Goal: Information Seeking & Learning: Learn about a topic

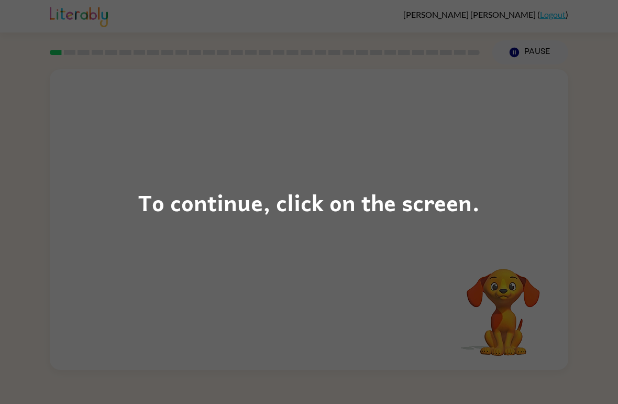
click at [521, 334] on div "To continue, click on the screen." at bounding box center [309, 202] width 618 height 404
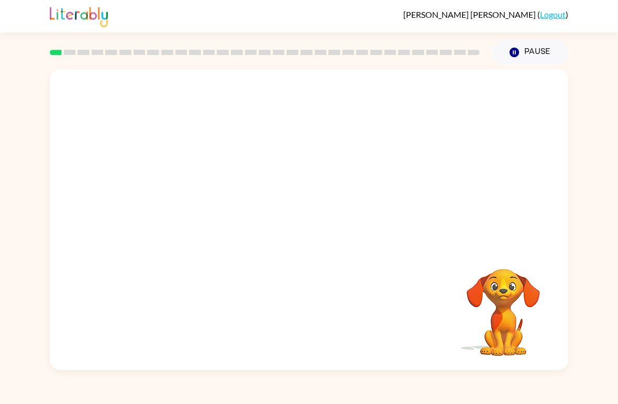
click at [520, 339] on video "Your browser must support playing .mp4 files to use Literably. Please try using…" at bounding box center [503, 304] width 105 height 105
click at [518, 314] on video "Your browser must support playing .mp4 files to use Literably. Please try using…" at bounding box center [503, 304] width 105 height 105
click at [297, 230] on button "button" at bounding box center [308, 225] width 67 height 38
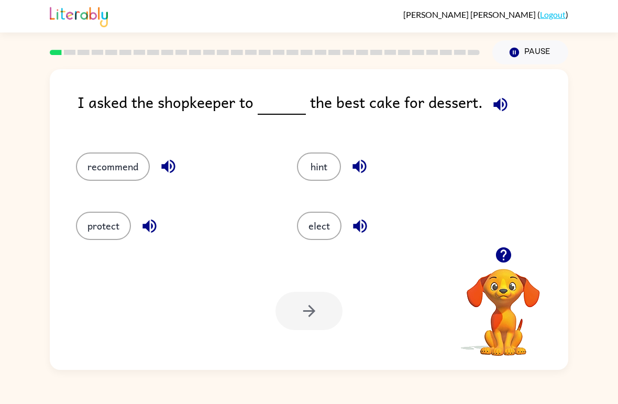
click at [504, 100] on icon "button" at bounding box center [500, 104] width 18 height 18
click at [502, 105] on icon "button" at bounding box center [500, 104] width 14 height 14
click at [303, 229] on button "elect" at bounding box center [319, 225] width 44 height 28
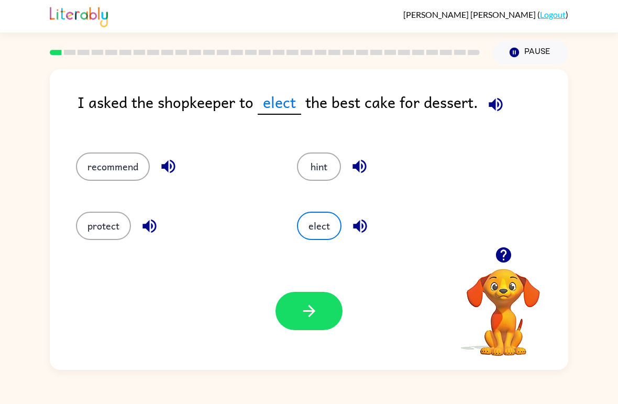
click at [287, 319] on button "button" at bounding box center [308, 311] width 67 height 38
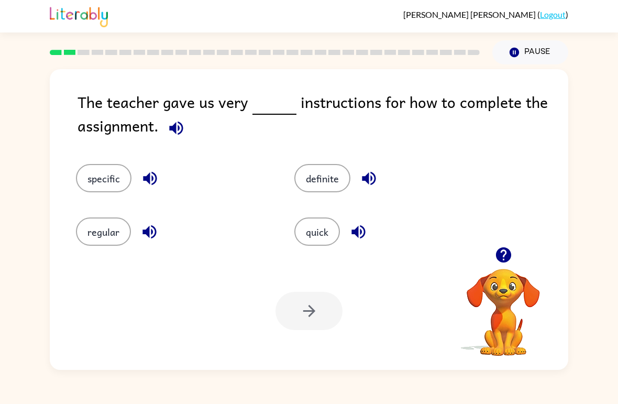
click at [174, 130] on icon "button" at bounding box center [176, 128] width 14 height 14
click at [92, 239] on button "regular" at bounding box center [103, 231] width 55 height 28
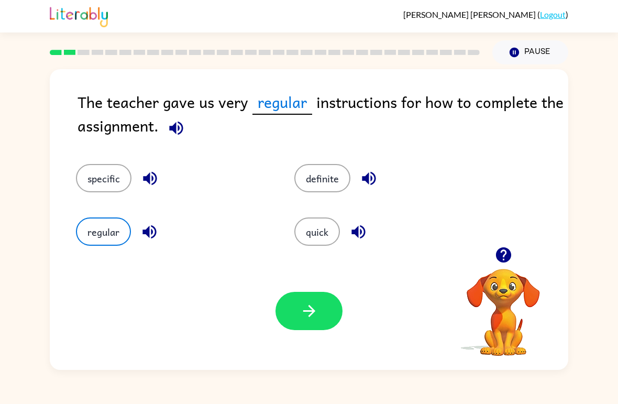
click at [318, 316] on button "button" at bounding box center [308, 311] width 67 height 38
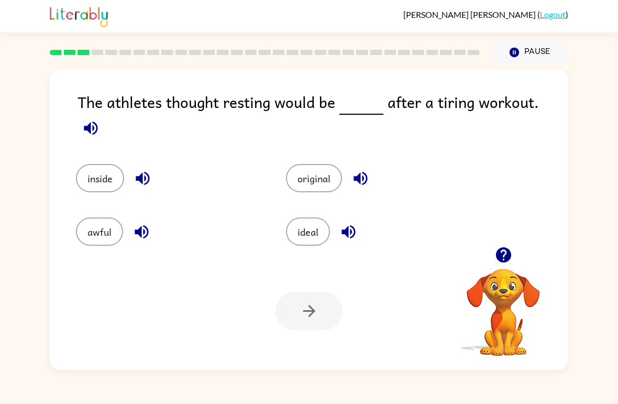
click at [100, 119] on icon "button" at bounding box center [91, 128] width 18 height 18
click at [97, 121] on icon "button" at bounding box center [91, 128] width 14 height 14
click at [290, 219] on button "ideal" at bounding box center [308, 231] width 44 height 28
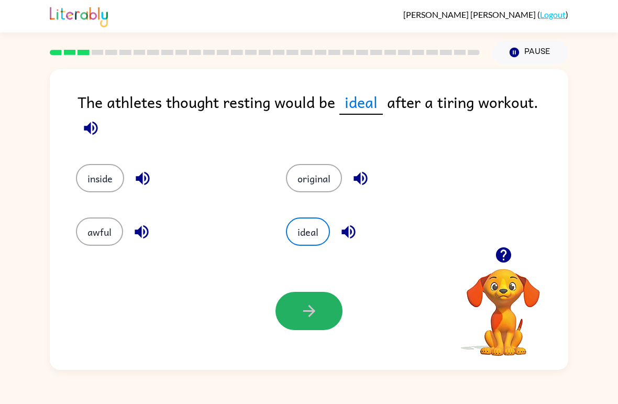
click at [294, 318] on button "button" at bounding box center [308, 311] width 67 height 38
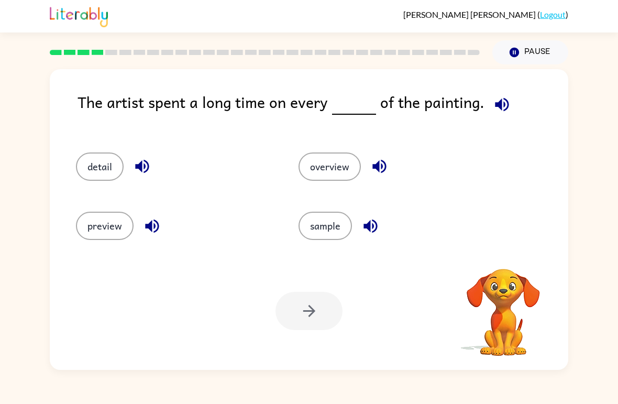
click at [508, 98] on button "button" at bounding box center [501, 104] width 27 height 27
click at [505, 103] on icon "button" at bounding box center [502, 104] width 18 height 18
click at [497, 106] on icon "button" at bounding box center [502, 104] width 14 height 14
click at [510, 84] on div "The artist spent a long time on every of the painting. detail overview preview …" at bounding box center [309, 219] width 518 height 300
click at [506, 98] on icon "button" at bounding box center [502, 104] width 18 height 18
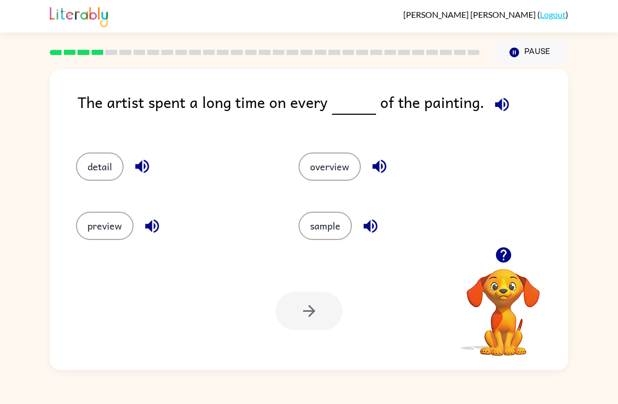
click at [78, 154] on div "detail" at bounding box center [175, 166] width 198 height 28
click at [94, 154] on button "detail" at bounding box center [100, 166] width 48 height 28
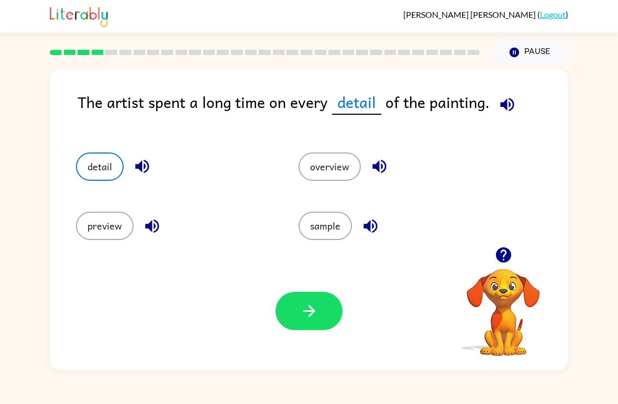
click at [299, 321] on button "button" at bounding box center [308, 311] width 67 height 38
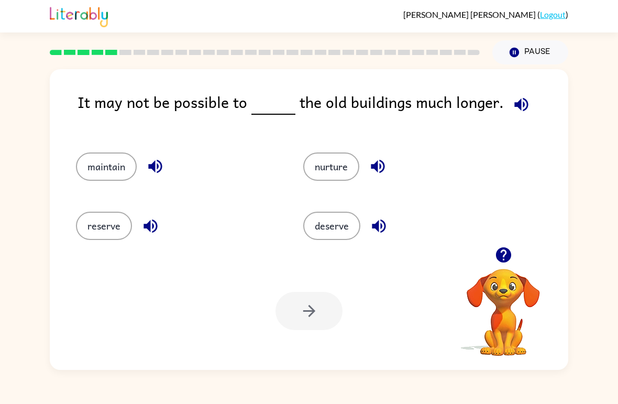
click at [525, 111] on button "button" at bounding box center [521, 104] width 27 height 27
click at [350, 225] on button "deserve" at bounding box center [331, 225] width 57 height 28
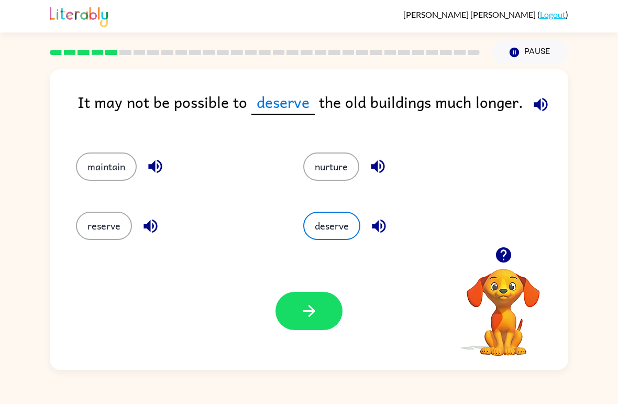
click at [316, 328] on button "button" at bounding box center [308, 311] width 67 height 38
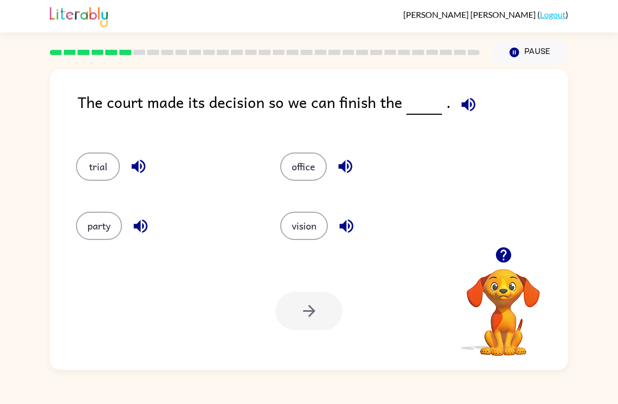
click at [470, 105] on icon "button" at bounding box center [468, 104] width 14 height 14
click at [322, 222] on button "vision" at bounding box center [304, 225] width 48 height 28
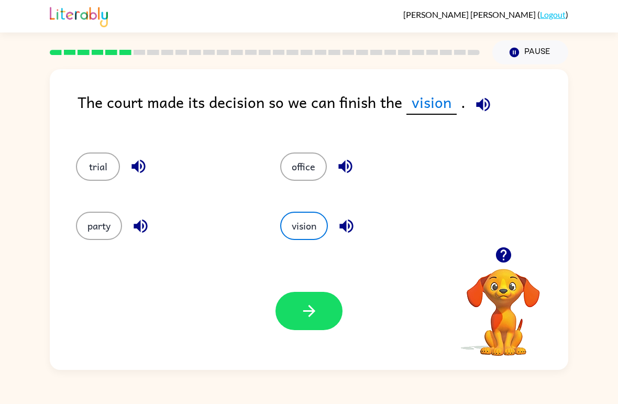
click at [305, 148] on div "office" at bounding box center [362, 161] width 204 height 59
click at [314, 153] on button "office" at bounding box center [303, 166] width 47 height 28
click at [318, 163] on button "office" at bounding box center [303, 166] width 47 height 28
click at [283, 313] on button "button" at bounding box center [308, 311] width 67 height 38
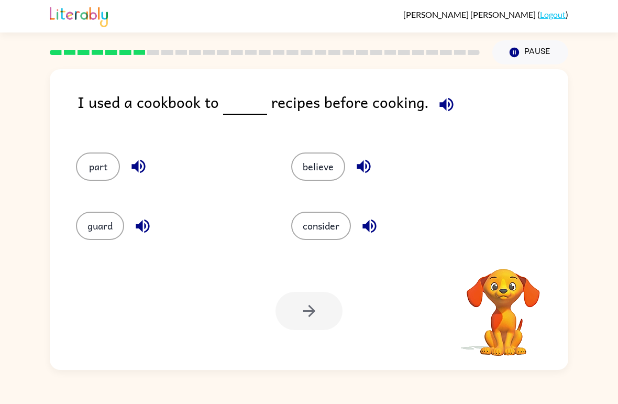
click at [464, 112] on div "I used a cookbook to recipes before cooking." at bounding box center [322, 110] width 490 height 41
click at [463, 111] on div "I used a cookbook to recipes before cooking." at bounding box center [322, 110] width 490 height 41
click at [461, 105] on div "I used a cookbook to recipes before cooking." at bounding box center [322, 110] width 490 height 41
click at [451, 110] on button "button" at bounding box center [446, 104] width 27 height 27
click at [443, 98] on icon "button" at bounding box center [446, 104] width 18 height 18
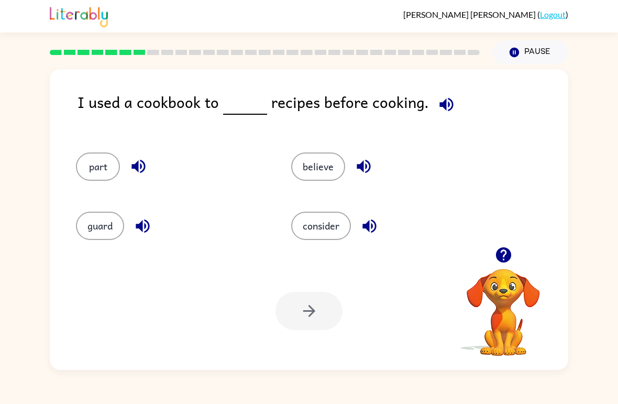
click at [450, 105] on icon "button" at bounding box center [446, 104] width 18 height 18
click at [444, 106] on icon "button" at bounding box center [446, 104] width 18 height 18
click at [443, 113] on icon "button" at bounding box center [446, 104] width 18 height 18
click at [442, 112] on icon "button" at bounding box center [446, 104] width 18 height 18
click at [443, 105] on icon "button" at bounding box center [446, 104] width 14 height 14
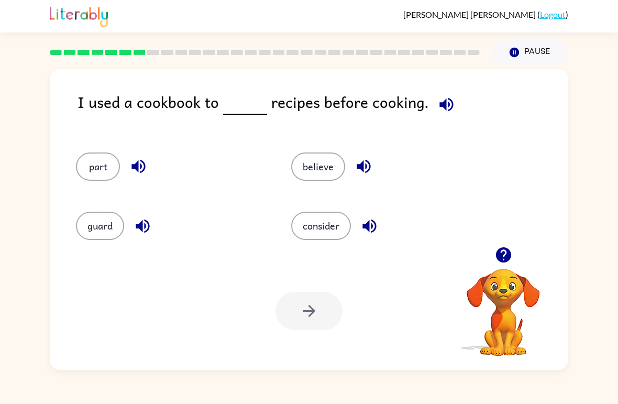
click at [82, 168] on button "part" at bounding box center [98, 166] width 44 height 28
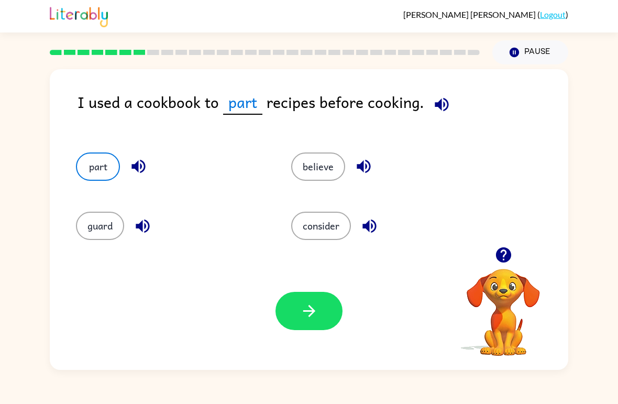
click at [319, 162] on button "believe" at bounding box center [318, 166] width 54 height 28
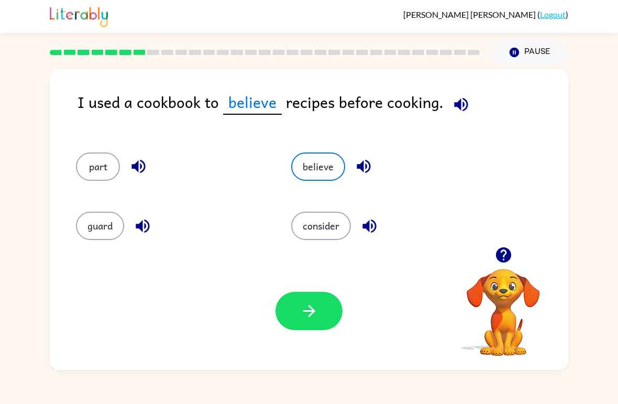
click at [327, 222] on button "consider" at bounding box center [321, 225] width 60 height 28
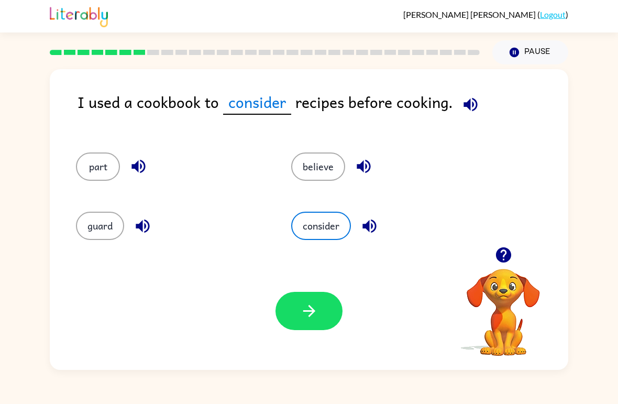
click at [75, 206] on div "guard" at bounding box center [163, 221] width 215 height 59
click at [114, 163] on button "part" at bounding box center [98, 166] width 44 height 28
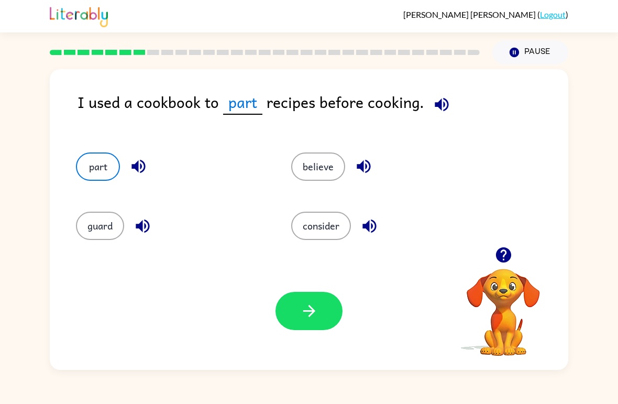
click at [319, 311] on button "button" at bounding box center [308, 311] width 67 height 38
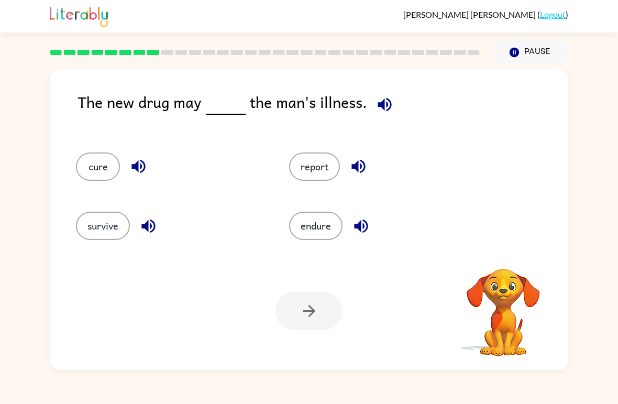
click at [11, 21] on div "[PERSON_NAME] ( Logout )" at bounding box center [309, 16] width 618 height 32
click at [86, 172] on button "cure" at bounding box center [98, 166] width 44 height 28
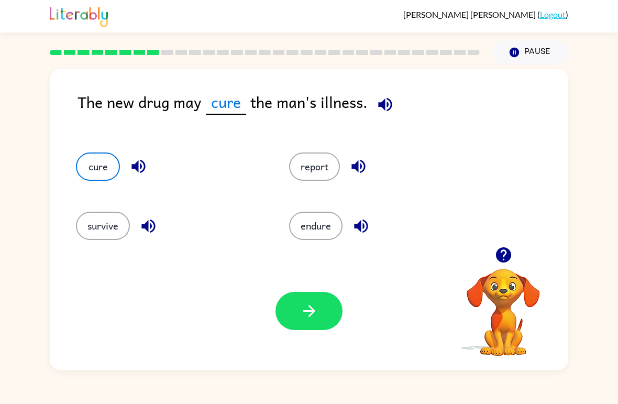
click at [390, 108] on icon "button" at bounding box center [385, 104] width 14 height 14
click at [296, 175] on button "report" at bounding box center [314, 166] width 51 height 28
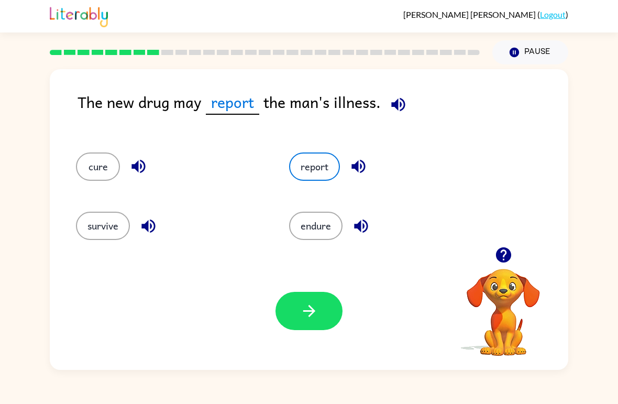
click at [324, 229] on button "endure" at bounding box center [315, 225] width 53 height 28
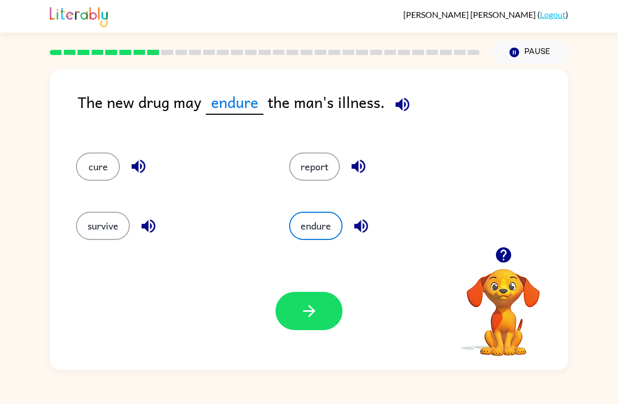
click at [97, 231] on button "survive" at bounding box center [103, 225] width 54 height 28
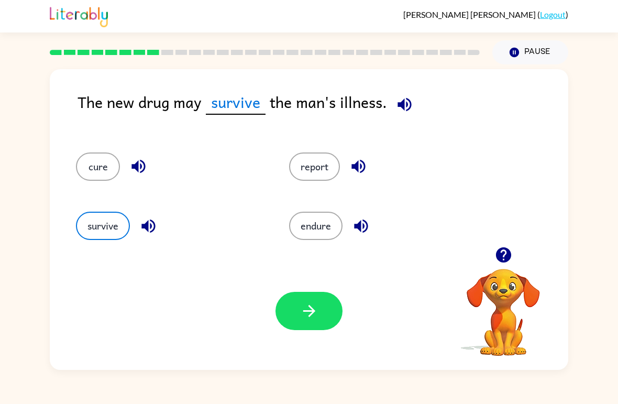
click at [85, 155] on button "cure" at bounding box center [98, 166] width 44 height 28
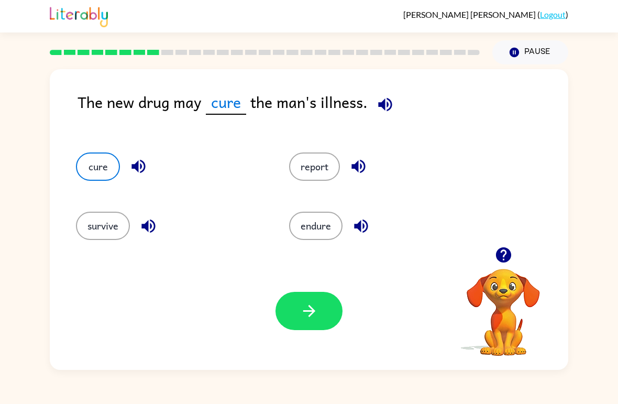
click at [306, 293] on button "button" at bounding box center [308, 311] width 67 height 38
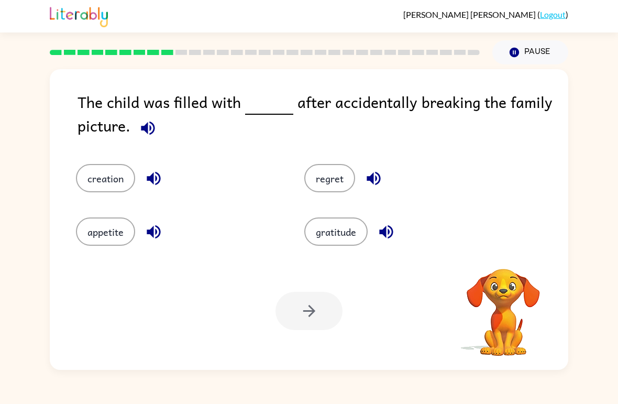
click at [154, 125] on icon "button" at bounding box center [148, 128] width 18 height 18
click at [335, 168] on button "regret" at bounding box center [329, 178] width 51 height 28
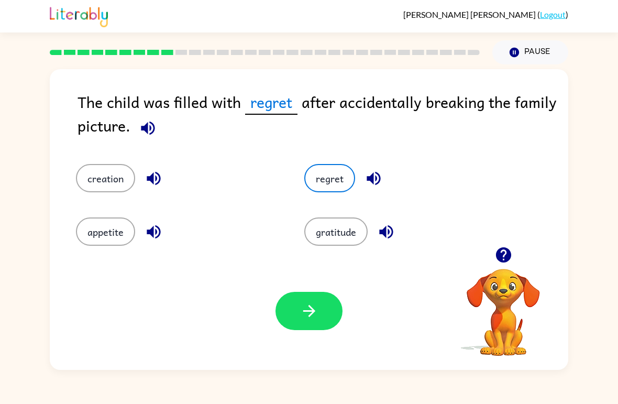
click at [313, 311] on icon "button" at bounding box center [309, 311] width 12 height 12
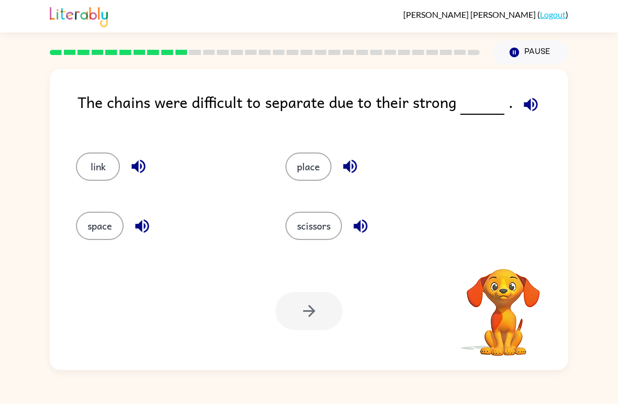
click at [529, 95] on button "button" at bounding box center [530, 104] width 27 height 27
click at [523, 102] on icon "button" at bounding box center [530, 104] width 18 height 18
click at [515, 116] on div "The chains were difficult to separate due to their strong ." at bounding box center [322, 110] width 490 height 41
click at [529, 97] on icon "button" at bounding box center [530, 104] width 18 height 18
click at [533, 103] on icon "button" at bounding box center [530, 104] width 14 height 14
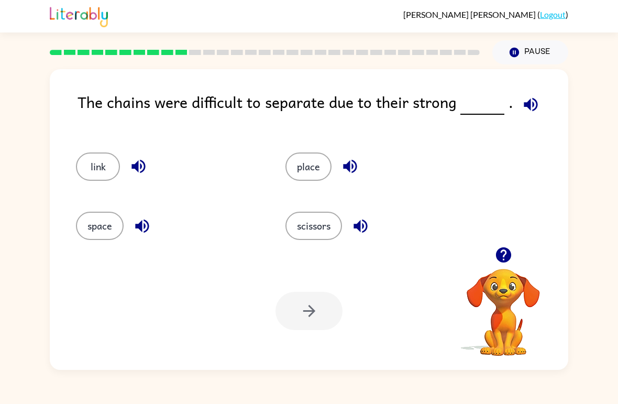
click at [96, 229] on button "space" at bounding box center [100, 225] width 48 height 28
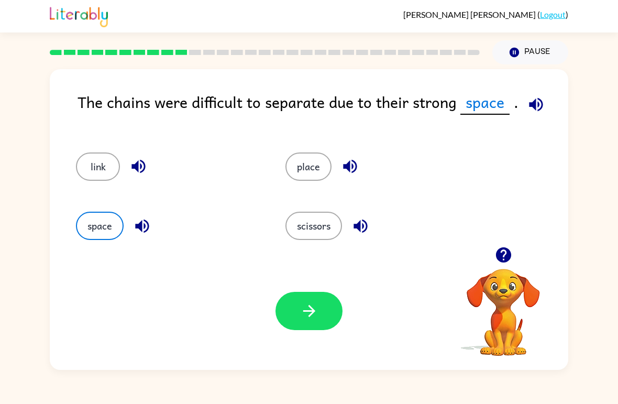
click at [88, 154] on button "link" at bounding box center [98, 166] width 44 height 28
click at [315, 326] on button "button" at bounding box center [308, 311] width 67 height 38
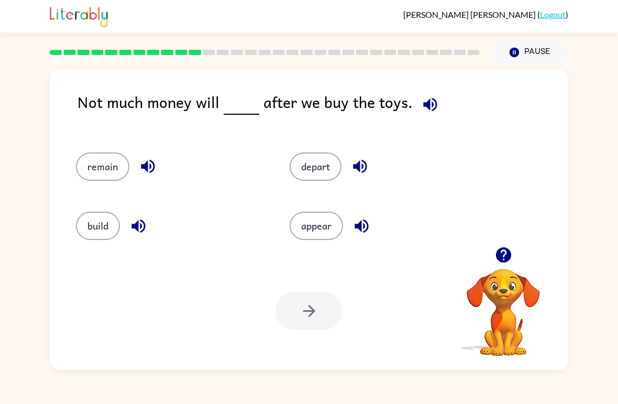
click at [446, 103] on div "Not much money will after we buy the toys." at bounding box center [322, 110] width 490 height 41
click at [445, 103] on div "Not much money will after we buy the toys." at bounding box center [322, 110] width 490 height 41
click at [434, 104] on button "button" at bounding box center [430, 104] width 27 height 27
click at [90, 166] on button "remain" at bounding box center [102, 166] width 53 height 28
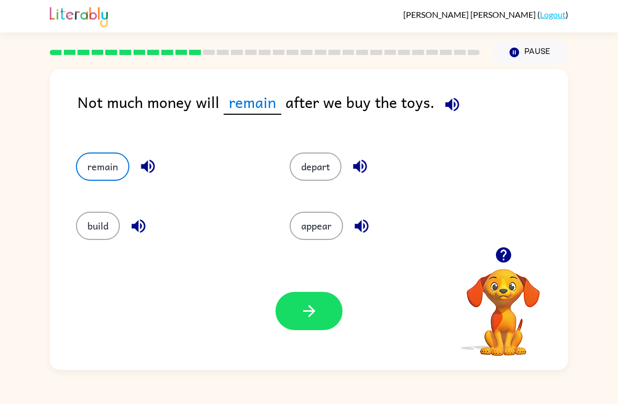
click at [318, 312] on button "button" at bounding box center [308, 311] width 67 height 38
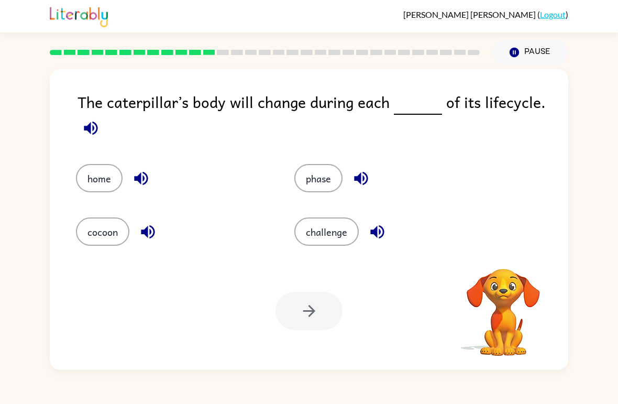
click at [91, 121] on icon "button" at bounding box center [91, 128] width 18 height 18
click at [78, 130] on button "button" at bounding box center [90, 128] width 27 height 27
click at [92, 129] on icon "button" at bounding box center [91, 128] width 18 height 18
click at [92, 178] on button "home" at bounding box center [99, 178] width 47 height 28
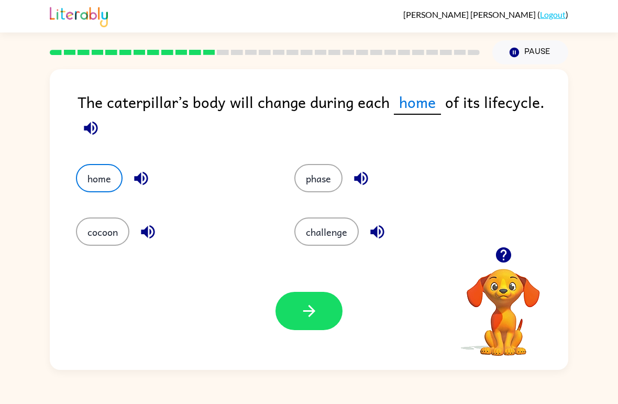
click at [294, 310] on button "button" at bounding box center [308, 311] width 67 height 38
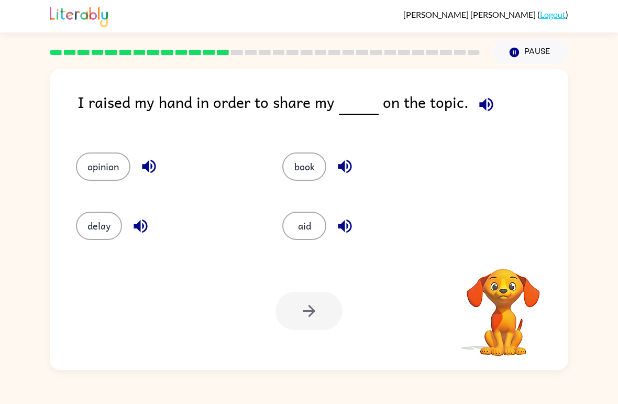
click at [324, 391] on div "[PERSON_NAME] ( Logout ) Pause Pause I raised my hand in order to share my on t…" at bounding box center [309, 202] width 618 height 404
click at [489, 102] on icon "button" at bounding box center [486, 104] width 18 height 18
click at [93, 164] on button "opinion" at bounding box center [103, 166] width 54 height 28
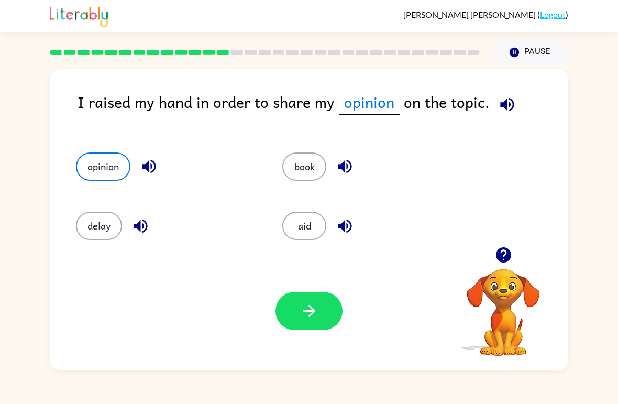
click at [294, 330] on button "button" at bounding box center [308, 311] width 67 height 38
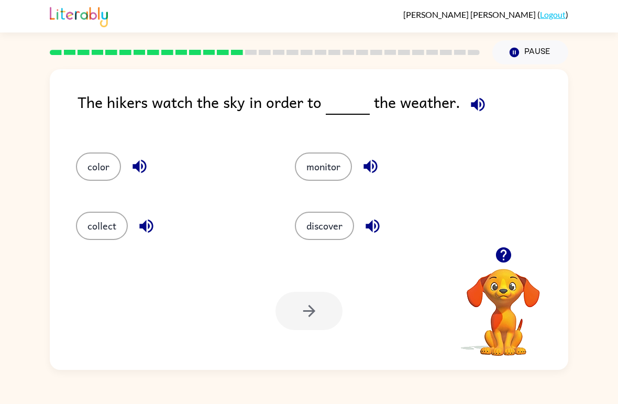
click at [474, 99] on icon "button" at bounding box center [478, 104] width 14 height 14
click at [95, 219] on button "collect" at bounding box center [102, 225] width 52 height 28
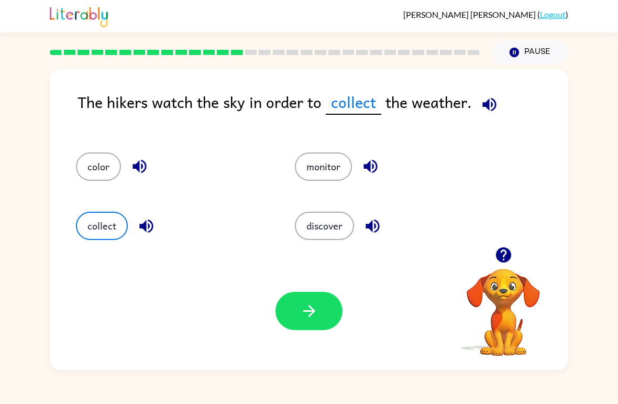
click at [327, 167] on button "monitor" at bounding box center [323, 166] width 57 height 28
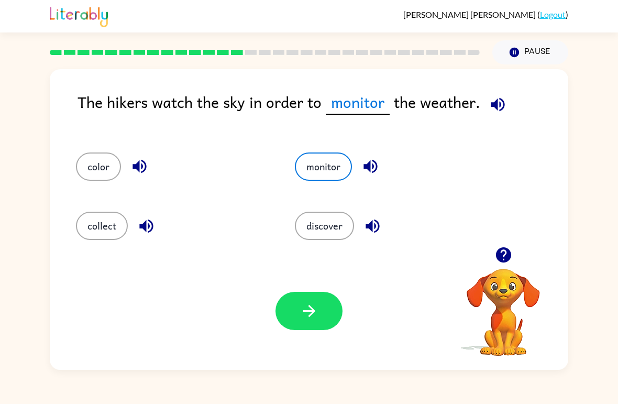
click at [328, 230] on button "discover" at bounding box center [324, 225] width 59 height 28
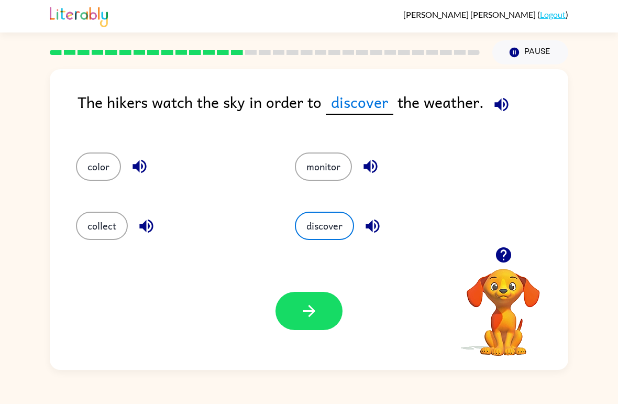
click at [335, 161] on button "monitor" at bounding box center [323, 166] width 57 height 28
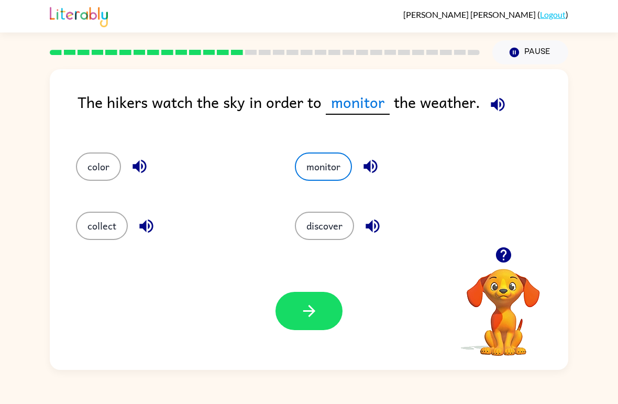
click at [376, 170] on icon "button" at bounding box center [370, 167] width 14 height 14
click at [375, 225] on icon "button" at bounding box center [372, 226] width 14 height 14
click at [155, 230] on icon "button" at bounding box center [146, 226] width 18 height 18
click at [142, 171] on icon "button" at bounding box center [139, 166] width 18 height 18
click at [310, 305] on icon "button" at bounding box center [309, 310] width 18 height 18
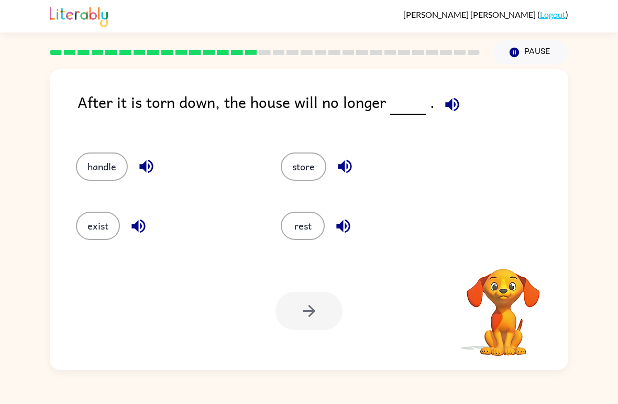
click at [460, 100] on button "button" at bounding box center [452, 104] width 27 height 27
click at [465, 105] on div "After it is torn down, the house will no longer ." at bounding box center [322, 110] width 490 height 41
click at [455, 104] on icon "button" at bounding box center [452, 104] width 18 height 18
click at [446, 103] on icon "button" at bounding box center [452, 104] width 14 height 14
click at [449, 108] on icon "button" at bounding box center [452, 104] width 18 height 18
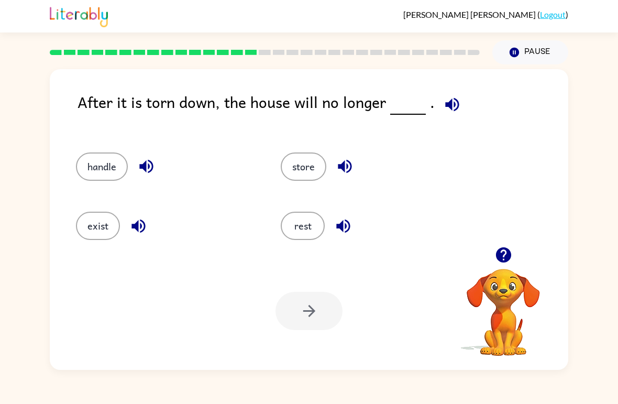
click at [461, 104] on button "button" at bounding box center [452, 104] width 27 height 27
click at [91, 228] on button "exist" at bounding box center [98, 225] width 44 height 28
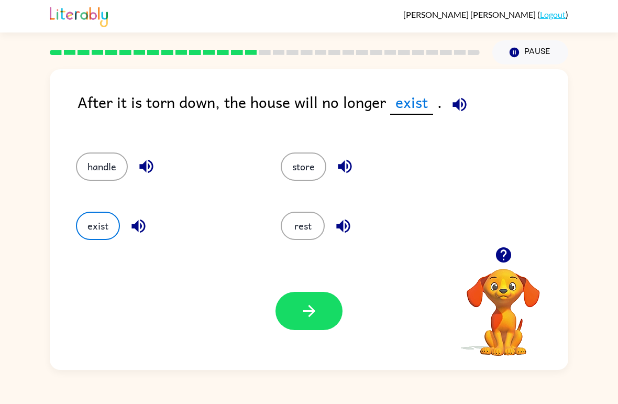
click at [288, 335] on div "Your browser must support playing .mp4 files to use Literably. Please try using…" at bounding box center [309, 311] width 518 height 118
click at [279, 308] on button "button" at bounding box center [308, 311] width 67 height 38
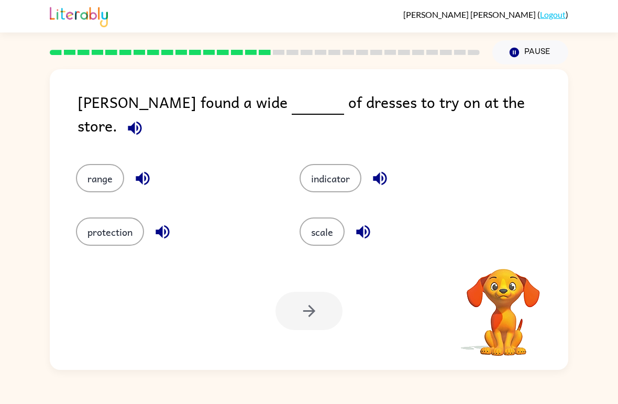
click at [144, 119] on icon "button" at bounding box center [135, 128] width 18 height 18
click at [148, 114] on span at bounding box center [132, 126] width 31 height 24
click at [144, 119] on icon "button" at bounding box center [135, 128] width 18 height 18
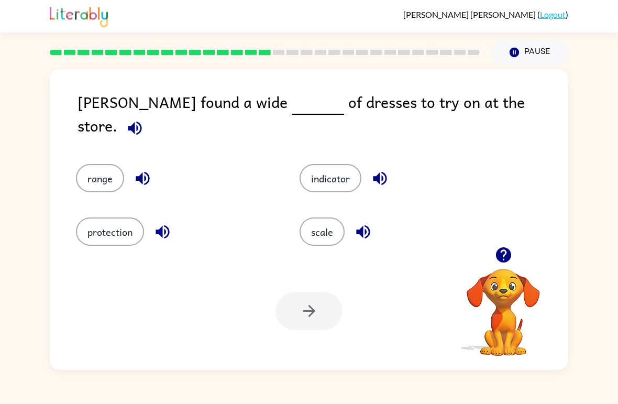
click at [144, 119] on icon "button" at bounding box center [135, 128] width 18 height 18
click at [90, 172] on button "range" at bounding box center [100, 178] width 48 height 28
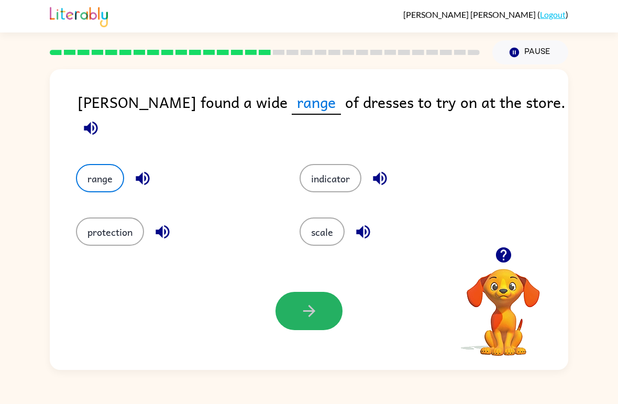
click at [339, 301] on button "button" at bounding box center [308, 311] width 67 height 38
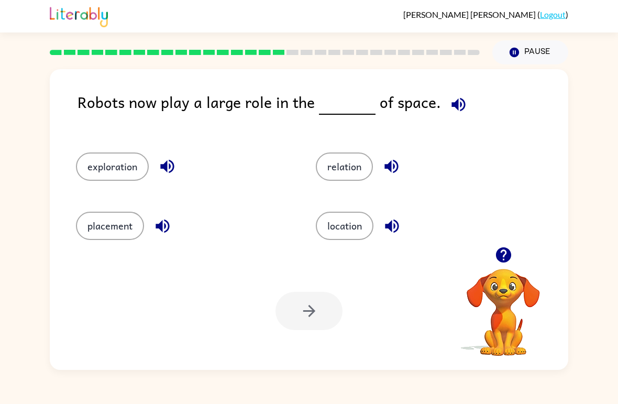
click at [455, 102] on icon "button" at bounding box center [458, 104] width 18 height 18
click at [96, 165] on button "exploration" at bounding box center [112, 166] width 73 height 28
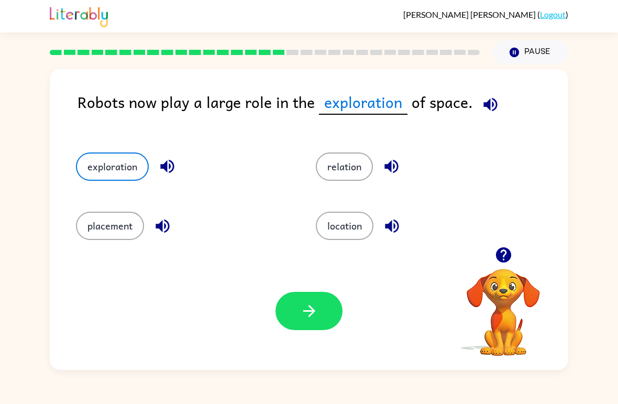
click at [349, 174] on button "relation" at bounding box center [344, 166] width 57 height 28
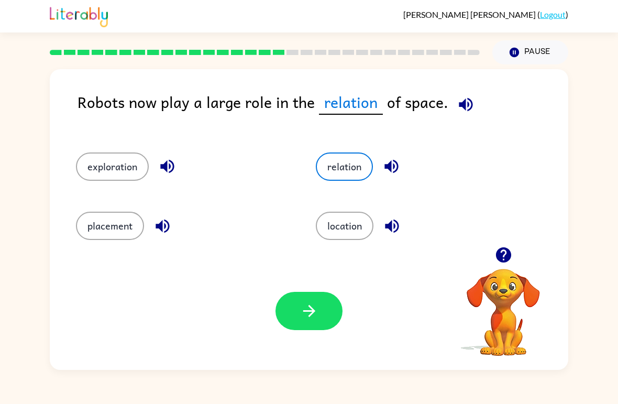
click at [365, 237] on button "location" at bounding box center [345, 225] width 58 height 28
click at [312, 308] on icon "button" at bounding box center [309, 310] width 18 height 18
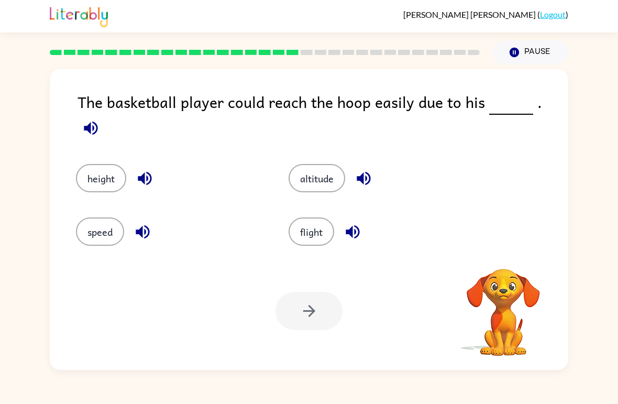
click at [100, 119] on icon "button" at bounding box center [91, 128] width 18 height 18
click at [328, 174] on button "altitude" at bounding box center [316, 178] width 57 height 28
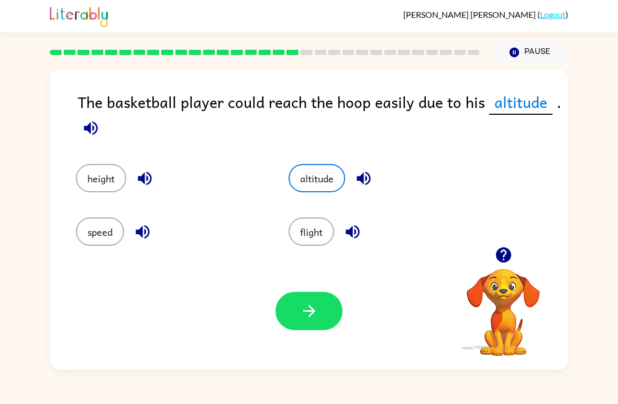
click at [307, 318] on icon "button" at bounding box center [309, 310] width 18 height 18
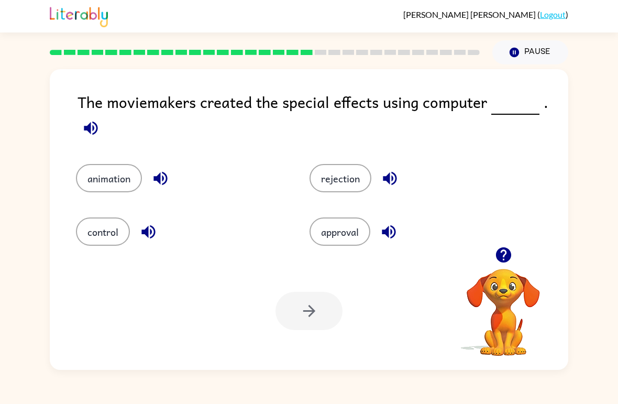
click at [88, 136] on icon "button" at bounding box center [91, 128] width 18 height 18
click at [95, 176] on button "animation" at bounding box center [109, 178] width 66 height 28
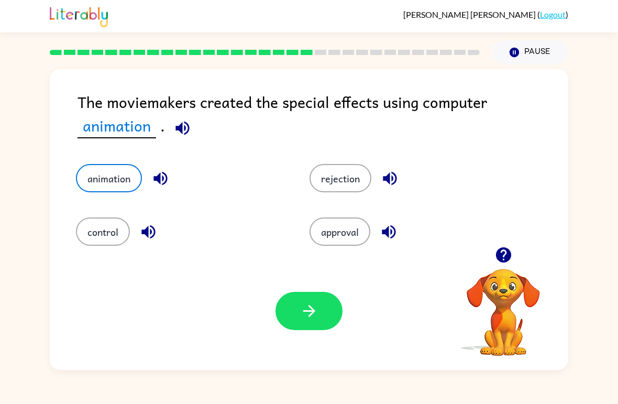
click at [298, 315] on button "button" at bounding box center [308, 311] width 67 height 38
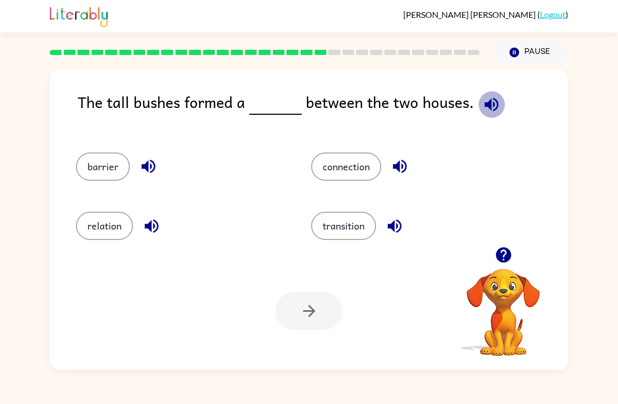
click at [489, 102] on icon "button" at bounding box center [491, 104] width 18 height 18
click at [86, 176] on button "barrier" at bounding box center [103, 166] width 54 height 28
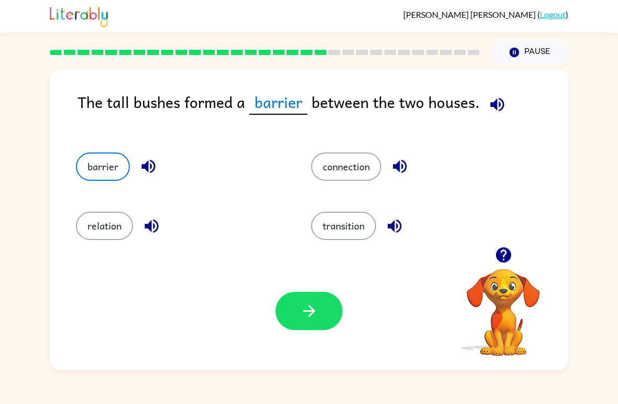
click at [328, 306] on button "button" at bounding box center [308, 311] width 67 height 38
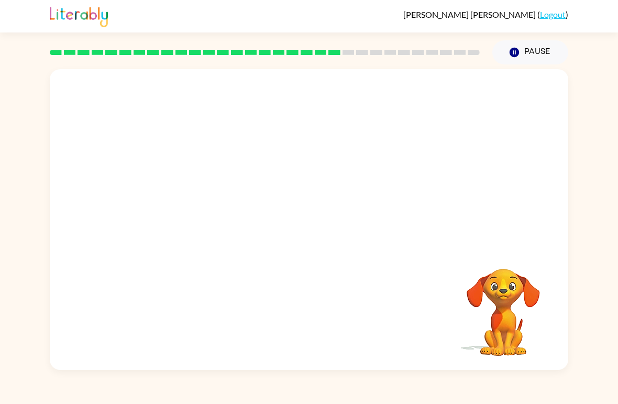
click at [210, 209] on video "Your browser must support playing .mp4 files to use Literably. Please try using…" at bounding box center [309, 157] width 518 height 177
click at [54, 230] on video "Your browser must support playing .mp4 files to use Literably. Please try using…" at bounding box center [309, 157] width 518 height 177
click at [294, 238] on div at bounding box center [308, 225] width 67 height 38
click at [299, 236] on div at bounding box center [308, 225] width 67 height 38
click at [295, 222] on div at bounding box center [308, 225] width 67 height 38
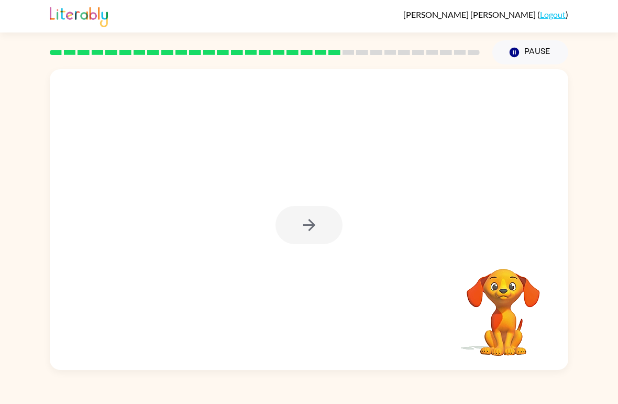
click at [295, 223] on div at bounding box center [308, 225] width 67 height 38
click at [308, 243] on div at bounding box center [308, 225] width 67 height 38
click at [301, 233] on div at bounding box center [308, 225] width 67 height 38
click at [294, 228] on button "button" at bounding box center [308, 225] width 67 height 38
click at [293, 228] on div at bounding box center [308, 225] width 67 height 38
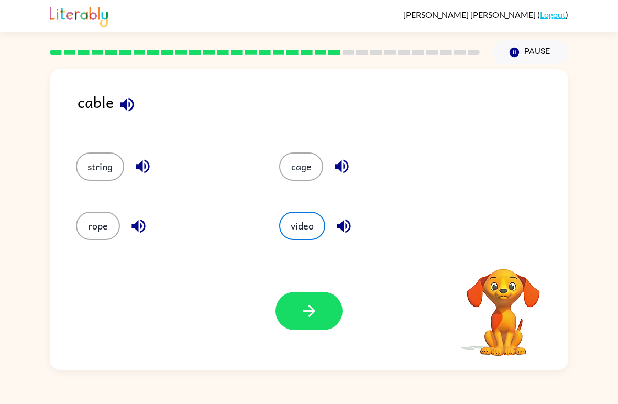
click at [296, 229] on button "video" at bounding box center [302, 225] width 46 height 28
click at [96, 169] on button "string" at bounding box center [100, 166] width 48 height 28
click at [343, 299] on div "Your browser must support playing .mp4 files to use Literably. Please try using…" at bounding box center [309, 311] width 518 height 118
click at [327, 320] on button "button" at bounding box center [308, 311] width 67 height 38
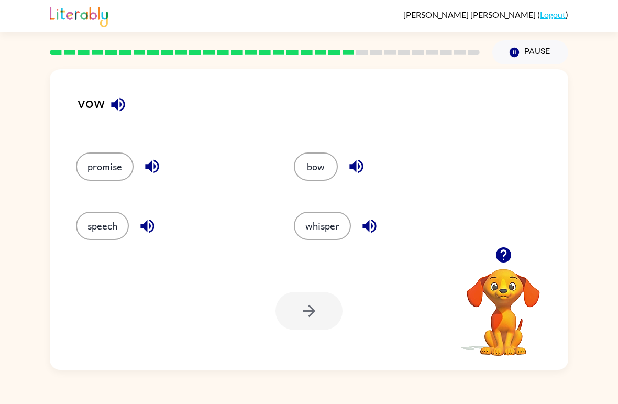
click at [329, 166] on button "bow" at bounding box center [316, 166] width 44 height 28
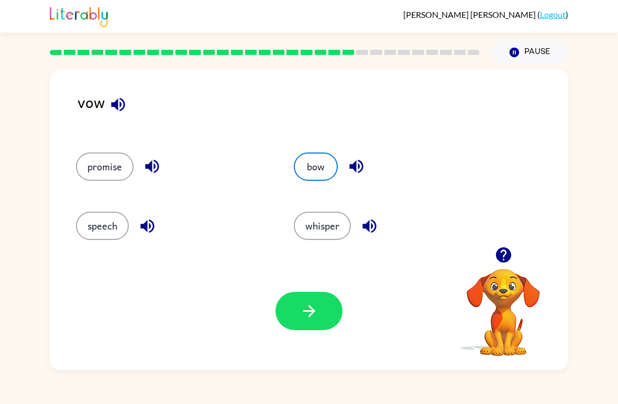
click at [329, 305] on button "button" at bounding box center [308, 311] width 67 height 38
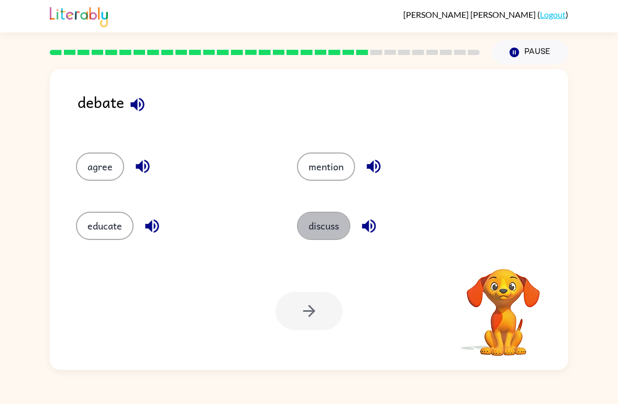
click at [331, 226] on button "discuss" at bounding box center [323, 225] width 53 height 28
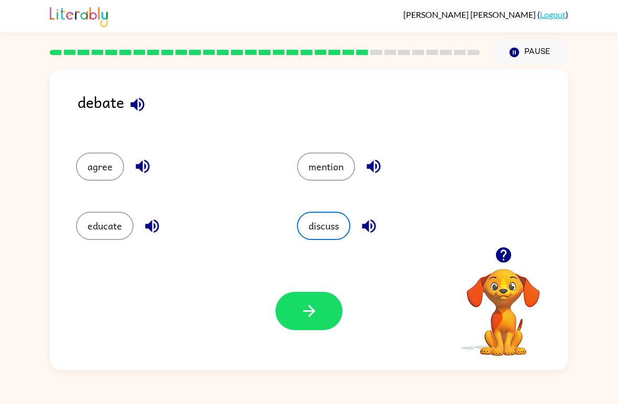
click at [319, 329] on button "button" at bounding box center [308, 311] width 67 height 38
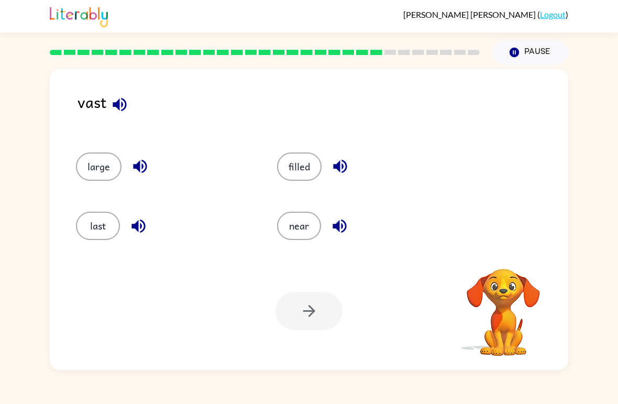
click at [312, 166] on button "filled" at bounding box center [299, 166] width 44 height 28
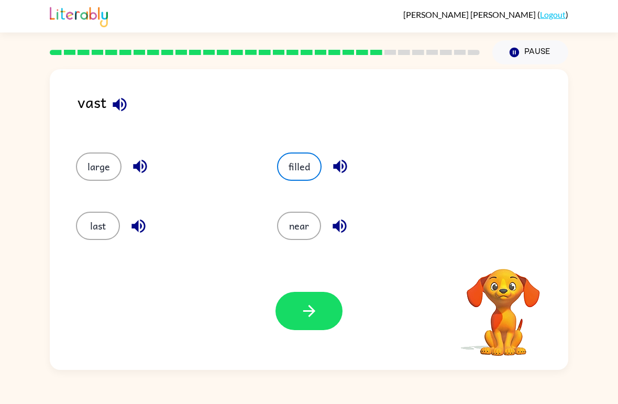
click at [96, 173] on button "large" at bounding box center [99, 166] width 46 height 28
click at [330, 303] on button "button" at bounding box center [308, 311] width 67 height 38
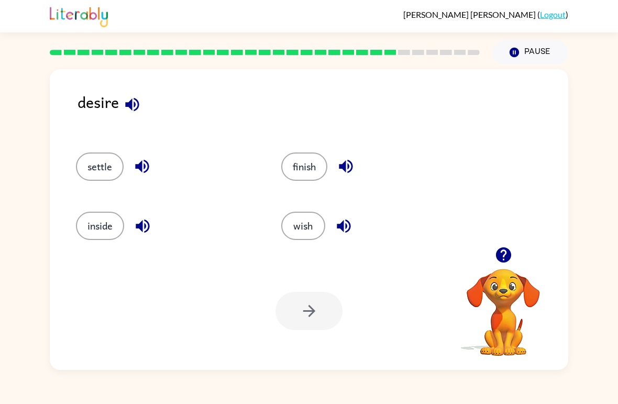
click at [92, 167] on button "settle" at bounding box center [100, 166] width 48 height 28
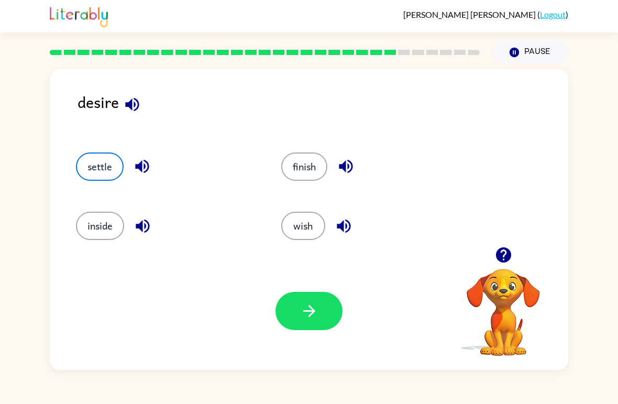
click at [95, 164] on button "settle" at bounding box center [100, 166] width 48 height 28
click at [133, 103] on icon "button" at bounding box center [132, 104] width 18 height 18
click at [102, 217] on button "inside" at bounding box center [100, 225] width 48 height 28
click at [297, 153] on button "finish" at bounding box center [304, 166] width 46 height 28
click at [296, 223] on button "wish" at bounding box center [303, 225] width 44 height 28
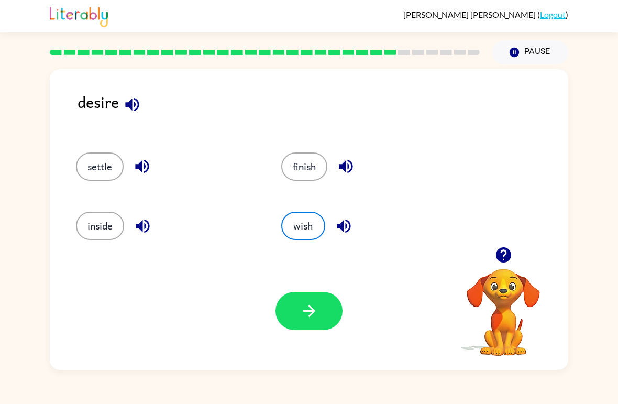
click at [99, 158] on button "settle" at bounding box center [100, 166] width 48 height 28
click at [296, 221] on button "wish" at bounding box center [303, 225] width 44 height 28
click at [313, 306] on icon "button" at bounding box center [309, 310] width 18 height 18
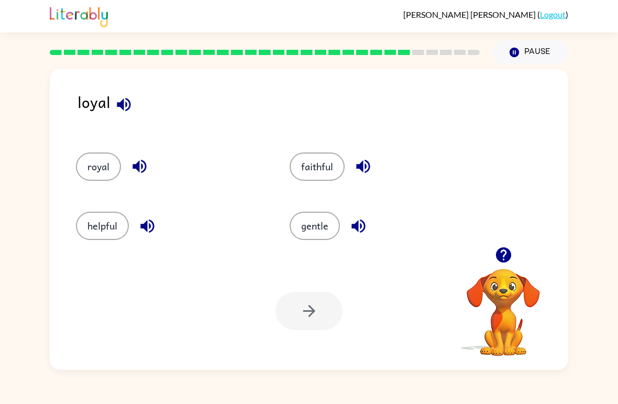
click at [88, 225] on button "helpful" at bounding box center [102, 225] width 53 height 28
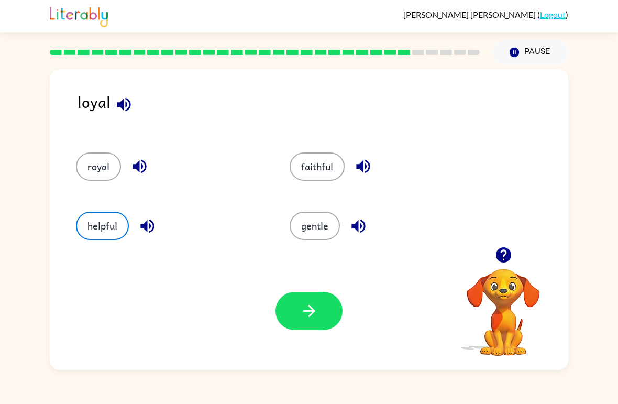
click at [324, 315] on button "button" at bounding box center [308, 311] width 67 height 38
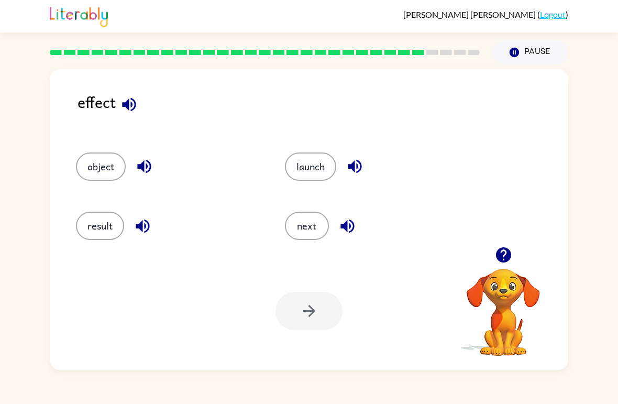
click at [87, 232] on button "result" at bounding box center [100, 225] width 48 height 28
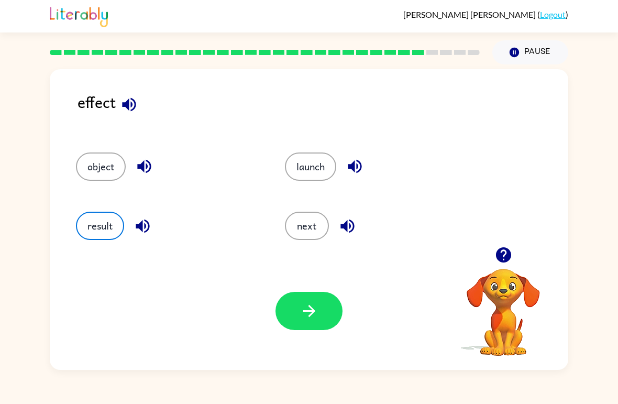
click at [322, 328] on button "button" at bounding box center [308, 311] width 67 height 38
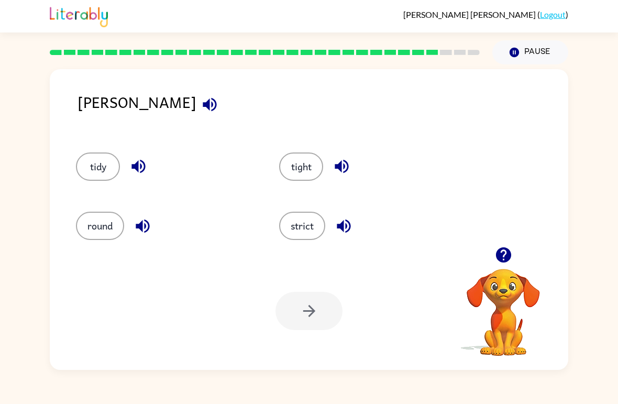
click at [200, 108] on icon "button" at bounding box center [209, 104] width 18 height 18
click at [200, 100] on icon "button" at bounding box center [209, 104] width 18 height 18
click at [200, 109] on icon "button" at bounding box center [209, 104] width 18 height 18
click at [200, 99] on icon "button" at bounding box center [209, 104] width 18 height 18
click at [200, 98] on icon "button" at bounding box center [209, 104] width 18 height 18
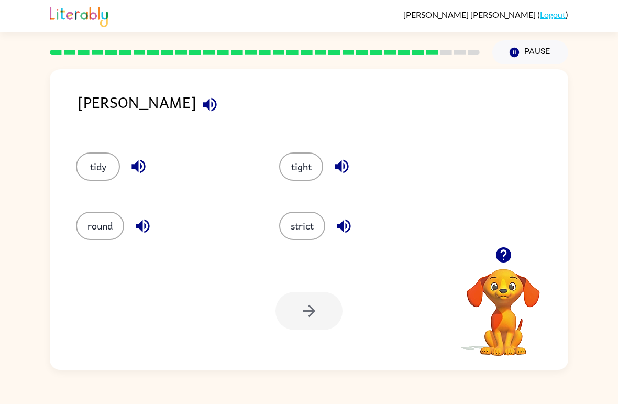
click at [196, 93] on button "button" at bounding box center [209, 104] width 27 height 27
click at [136, 89] on div "[PERSON_NAME] tidy tight round strict Your browser must support playing .mp4 fi…" at bounding box center [309, 219] width 518 height 300
click at [203, 103] on icon "button" at bounding box center [210, 104] width 14 height 14
click at [196, 105] on button "button" at bounding box center [209, 104] width 27 height 27
click at [200, 107] on icon "button" at bounding box center [209, 104] width 18 height 18
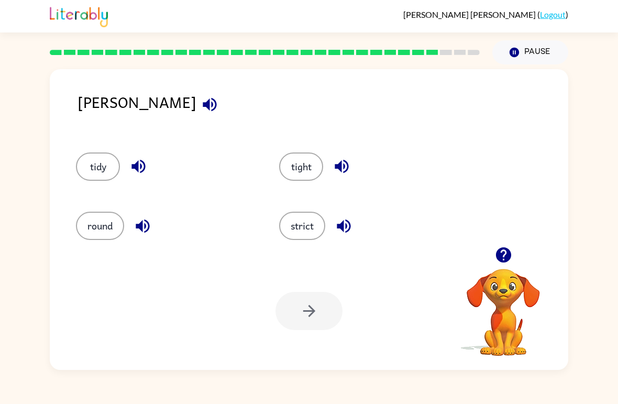
click at [87, 159] on button "tidy" at bounding box center [98, 166] width 44 height 28
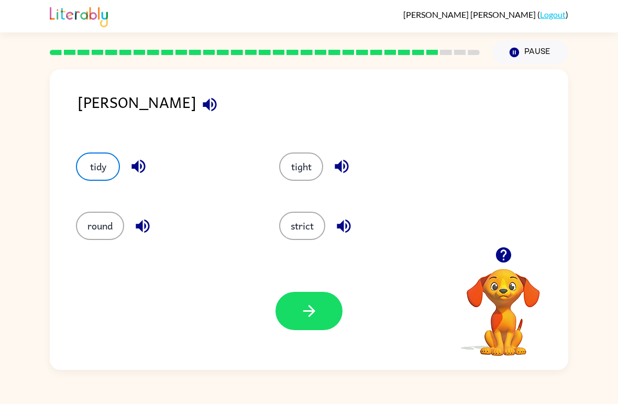
click at [131, 166] on icon "button" at bounding box center [138, 166] width 18 height 18
click at [140, 215] on button "button" at bounding box center [142, 225] width 27 height 27
click at [353, 173] on button "button" at bounding box center [341, 166] width 27 height 27
click at [347, 221] on icon "button" at bounding box center [343, 226] width 18 height 18
click at [362, 171] on div "tight" at bounding box center [368, 166] width 179 height 28
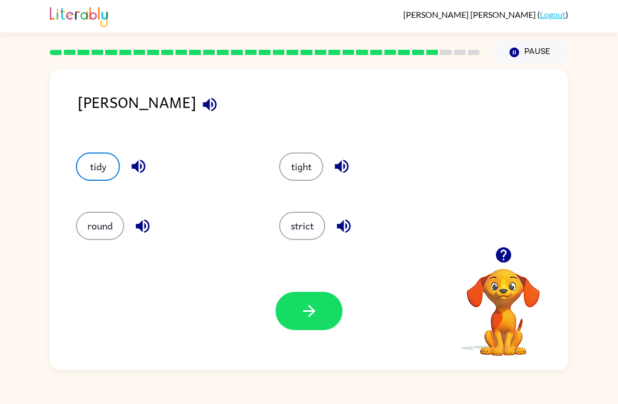
click at [354, 164] on button "button" at bounding box center [341, 166] width 27 height 27
click at [306, 166] on button "tight" at bounding box center [301, 166] width 44 height 28
click at [310, 313] on icon "button" at bounding box center [309, 310] width 18 height 18
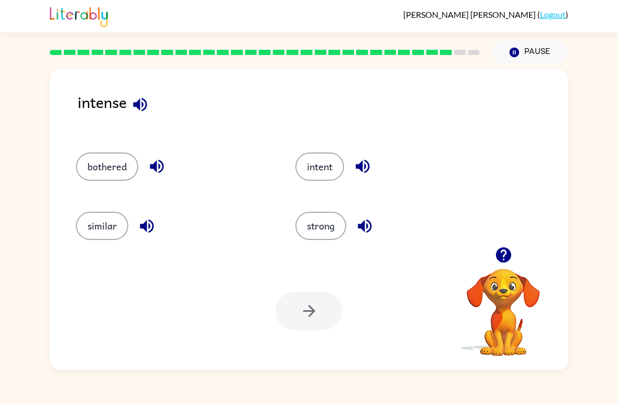
click at [144, 167] on button "button" at bounding box center [156, 166] width 27 height 27
click at [144, 234] on icon "button" at bounding box center [147, 226] width 18 height 18
click at [364, 165] on icon "button" at bounding box center [362, 166] width 18 height 18
click at [360, 237] on button "button" at bounding box center [364, 225] width 27 height 27
click at [302, 225] on button "strong" at bounding box center [320, 225] width 51 height 28
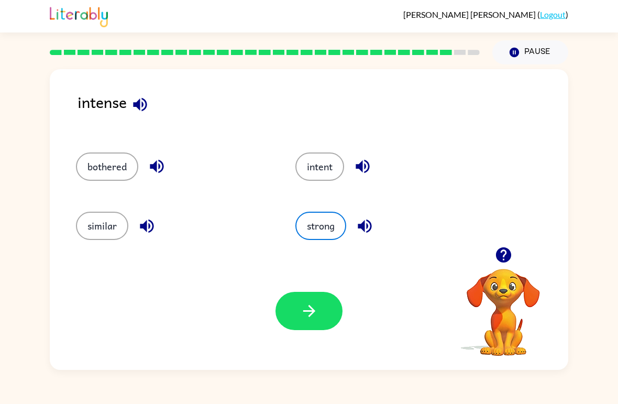
click at [300, 327] on button "button" at bounding box center [308, 311] width 67 height 38
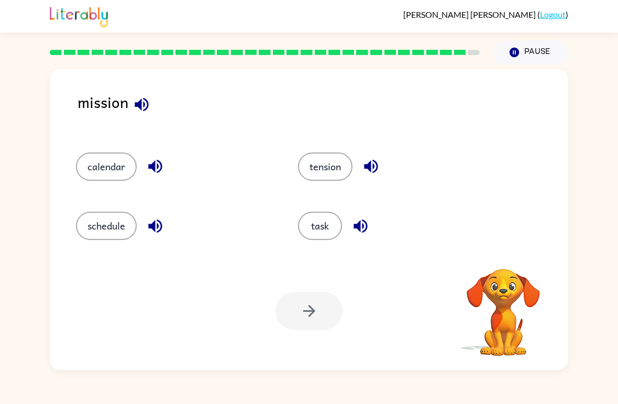
click at [142, 106] on icon "button" at bounding box center [141, 104] width 18 height 18
click at [141, 110] on icon "button" at bounding box center [142, 104] width 14 height 14
click at [138, 100] on icon "button" at bounding box center [141, 104] width 18 height 18
click at [138, 99] on icon "button" at bounding box center [141, 104] width 18 height 18
click at [132, 100] on icon "button" at bounding box center [141, 104] width 18 height 18
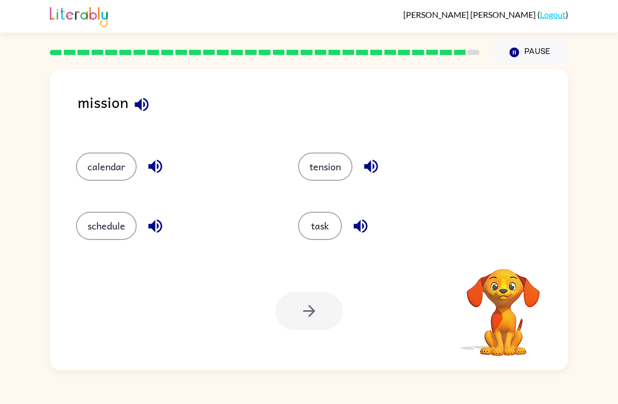
click at [131, 100] on button "button" at bounding box center [141, 104] width 27 height 27
click at [317, 226] on button "task" at bounding box center [320, 225] width 44 height 28
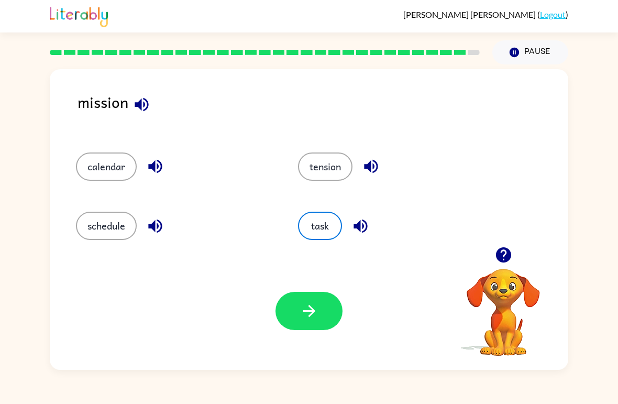
click at [312, 290] on div "Your browser must support playing .mp4 files to use Literably. Please try using…" at bounding box center [309, 311] width 518 height 118
click at [290, 320] on button "button" at bounding box center [308, 311] width 67 height 38
